Goal: Task Accomplishment & Management: Complete application form

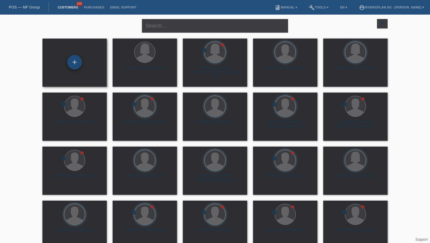
click at [77, 59] on div "+" at bounding box center [74, 62] width 15 height 15
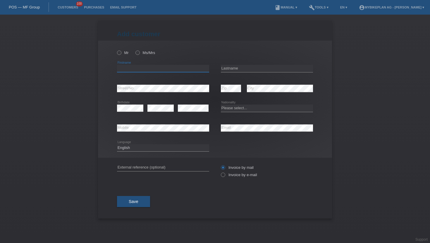
click at [135, 66] on input "text" at bounding box center [163, 68] width 92 height 7
paste input "Kaveh Eslahi"
type input "Kaveh Eslahi"
paste input "[PERSON_NAME]"
click at [136, 70] on input "[PERSON_NAME]" at bounding box center [163, 68] width 92 height 7
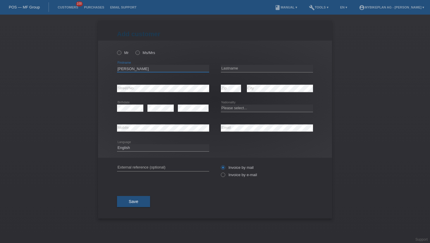
click at [136, 70] on input "[PERSON_NAME]" at bounding box center [163, 68] width 92 height 7
type input "Seraina"
click at [224, 70] on input "text" at bounding box center [267, 68] width 92 height 7
paste input "Shojai"
type input "Shojai"
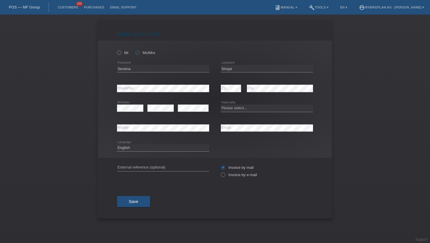
click at [141, 54] on label "Ms/Mrs" at bounding box center [145, 53] width 20 height 4
click at [139, 54] on input "Ms/Mrs" at bounding box center [137, 53] width 4 height 4
radio input "true"
click at [220, 172] on icon at bounding box center [220, 172] width 0 height 0
click at [222, 176] on input "Invoice by e-mail" at bounding box center [223, 176] width 4 height 7
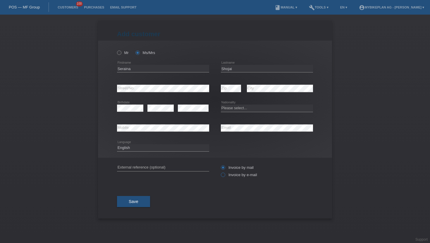
radio input "true"
click at [234, 109] on select "Please select... Switzerland Austria Germany Liechtenstein ------------ Afghani…" at bounding box center [267, 108] width 92 height 7
select select "CH"
click at [221, 105] on select "Please select... Switzerland Austria Germany Liechtenstein ------------ Afghani…" at bounding box center [267, 108] width 92 height 7
click at [131, 145] on select "Deutsch Français Italiano English" at bounding box center [163, 147] width 92 height 7
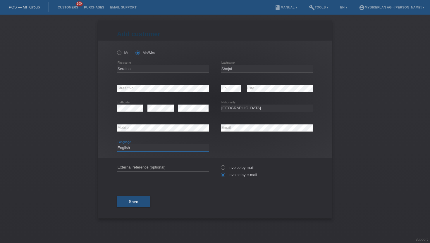
select select "de"
click at [117, 144] on select "Deutsch Français Italiano English" at bounding box center [163, 147] width 92 height 7
click at [133, 205] on button "Save" at bounding box center [133, 201] width 33 height 11
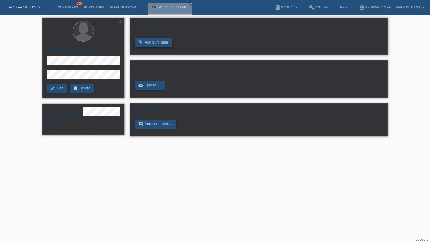
click at [142, 41] on icon "add_shopping_cart" at bounding box center [140, 42] width 5 height 5
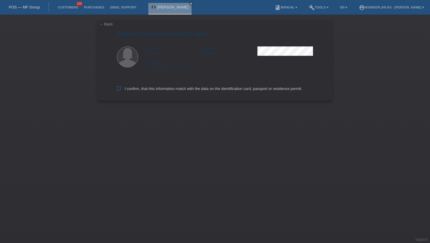
click at [120, 87] on icon at bounding box center [119, 89] width 4 height 4
click at [120, 87] on input "I confirm, that this information match with the data on the identification card…" at bounding box center [119, 89] width 4 height 4
checkbox input "true"
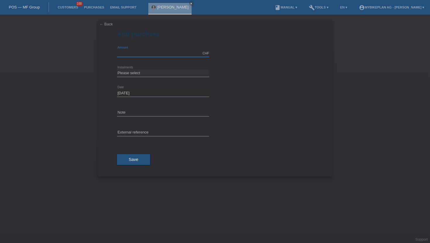
click at [154, 54] on input "text" at bounding box center [163, 53] width 92 height 7
type input "15000.00"
click at [150, 73] on select "Please select 6 instalments 12 instalments 18 instalments 24 instalments 36 ins…" at bounding box center [163, 73] width 92 height 7
select select "488"
click at [117, 70] on select "Please select 6 instalments 12 instalments 18 instalments 24 instalments 36 ins…" at bounding box center [163, 73] width 92 height 7
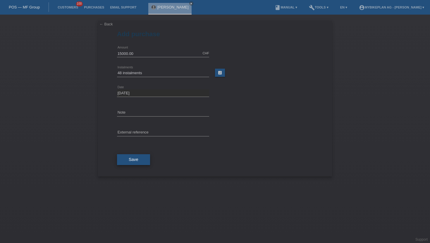
click at [130, 157] on button "Save" at bounding box center [133, 159] width 33 height 11
